Goal: Task Accomplishment & Management: Manage account settings

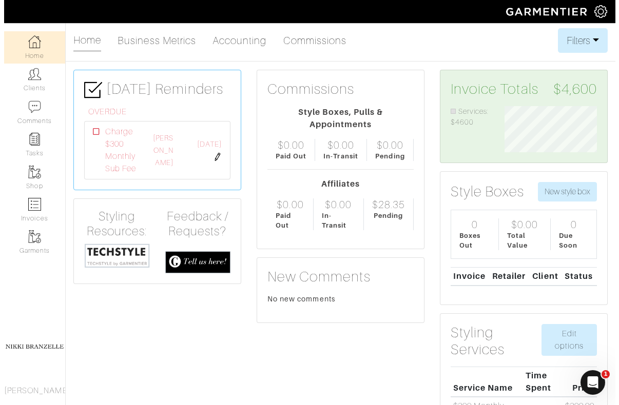
scroll to position [512995, 512933]
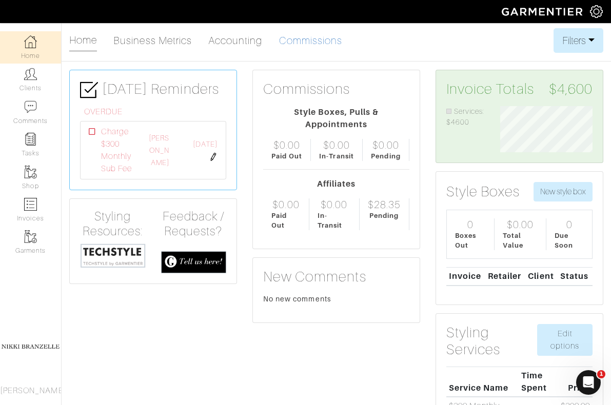
click at [321, 38] on link "Commissions" at bounding box center [311, 40] width 64 height 21
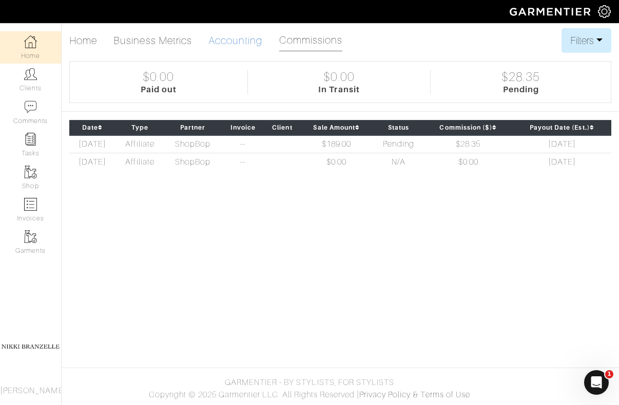
click at [221, 46] on link "Accounting" at bounding box center [235, 40] width 54 height 21
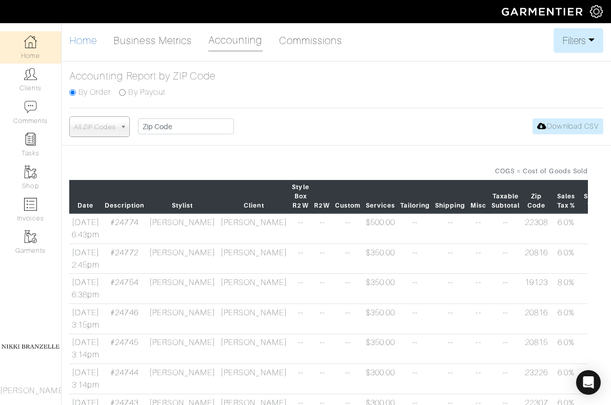
click at [83, 43] on link "Home" at bounding box center [83, 40] width 28 height 21
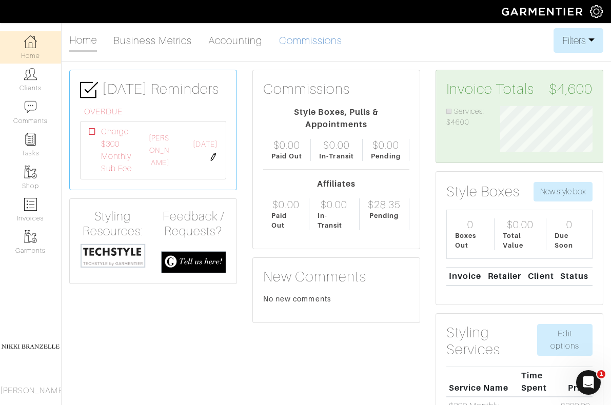
click at [322, 42] on link "Commissions" at bounding box center [311, 40] width 64 height 21
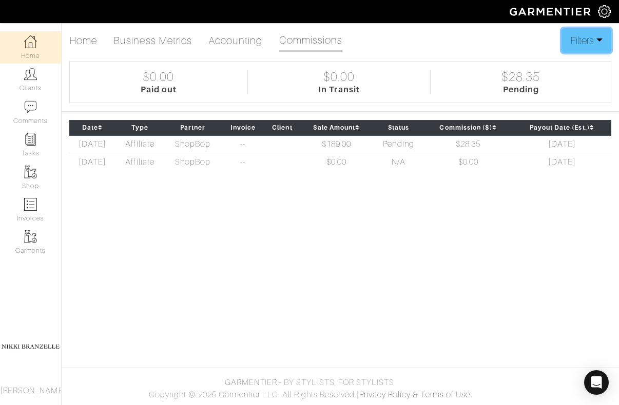
click at [588, 33] on button "Filters" at bounding box center [586, 40] width 50 height 25
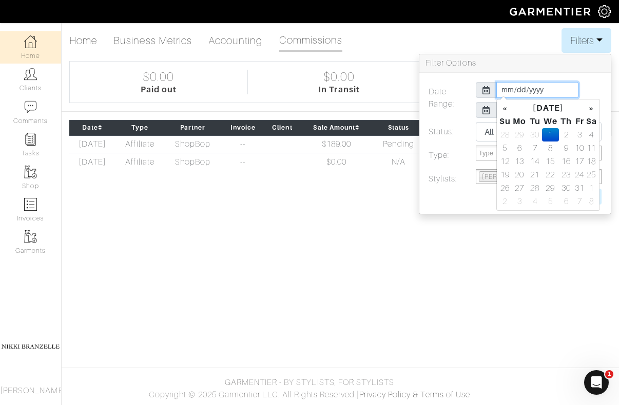
click at [501, 86] on input "[DATE]" at bounding box center [537, 90] width 82 height 16
click at [508, 111] on th "«" at bounding box center [505, 108] width 12 height 13
click at [579, 137] on td "1" at bounding box center [579, 134] width 12 height 13
type input "[DATE]"
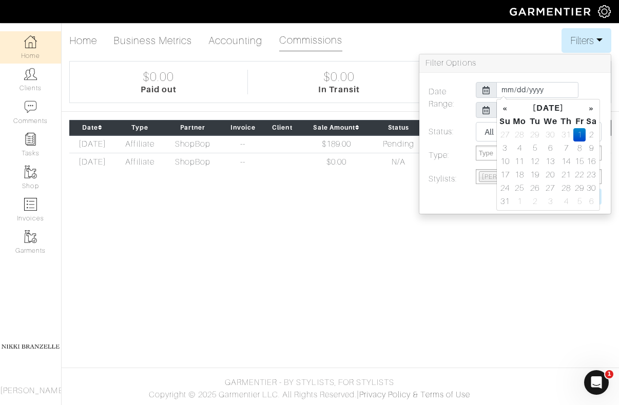
click at [591, 82] on div "Date Range: [DATE] [DATE] Status: All Pending Paid Complete Failed N/A Type: St…" at bounding box center [514, 143] width 191 height 141
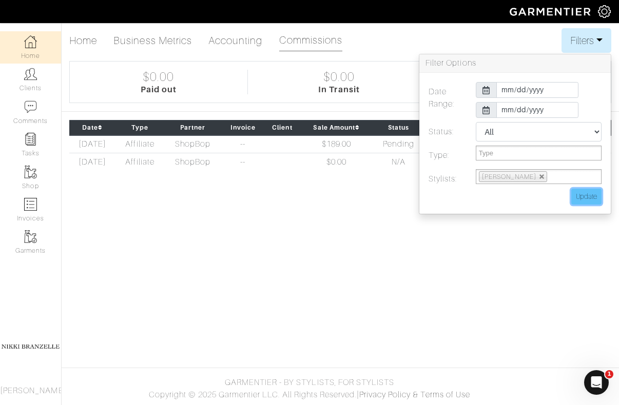
click at [588, 194] on input "Update" at bounding box center [586, 197] width 30 height 16
type input "Update"
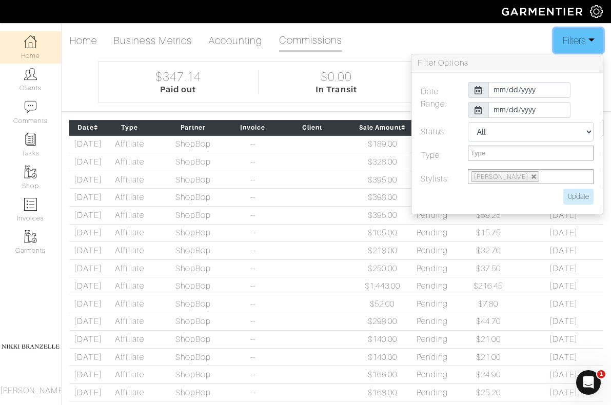
click at [584, 46] on button "Filters" at bounding box center [579, 40] width 50 height 25
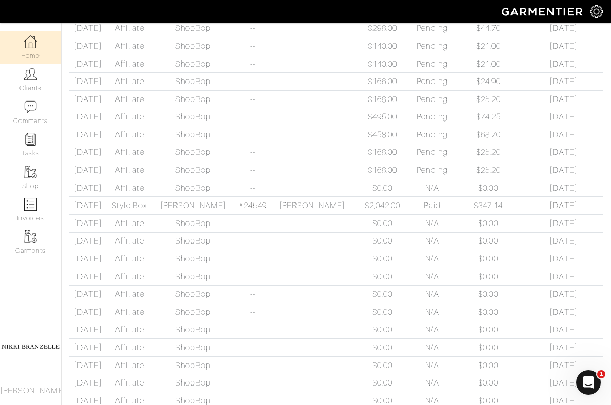
scroll to position [294, 0]
drag, startPoint x: 534, startPoint y: 204, endPoint x: 601, endPoint y: 206, distance: 67.2
click at [601, 206] on td "[DATE]" at bounding box center [564, 205] width 80 height 18
